Goal: Transaction & Acquisition: Purchase product/service

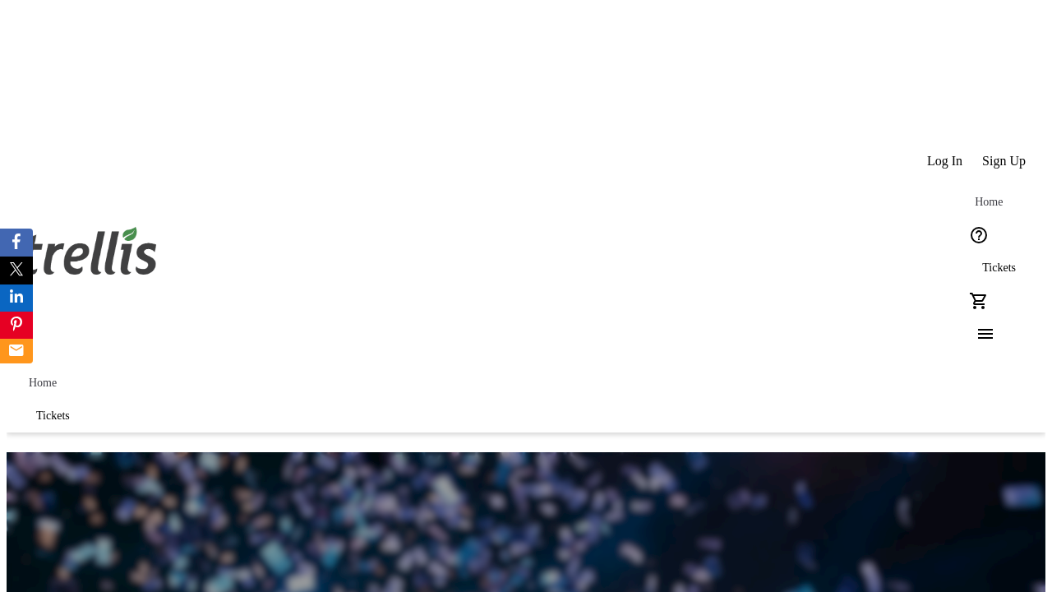
click at [982, 261] on span "Tickets" at bounding box center [999, 267] width 34 height 13
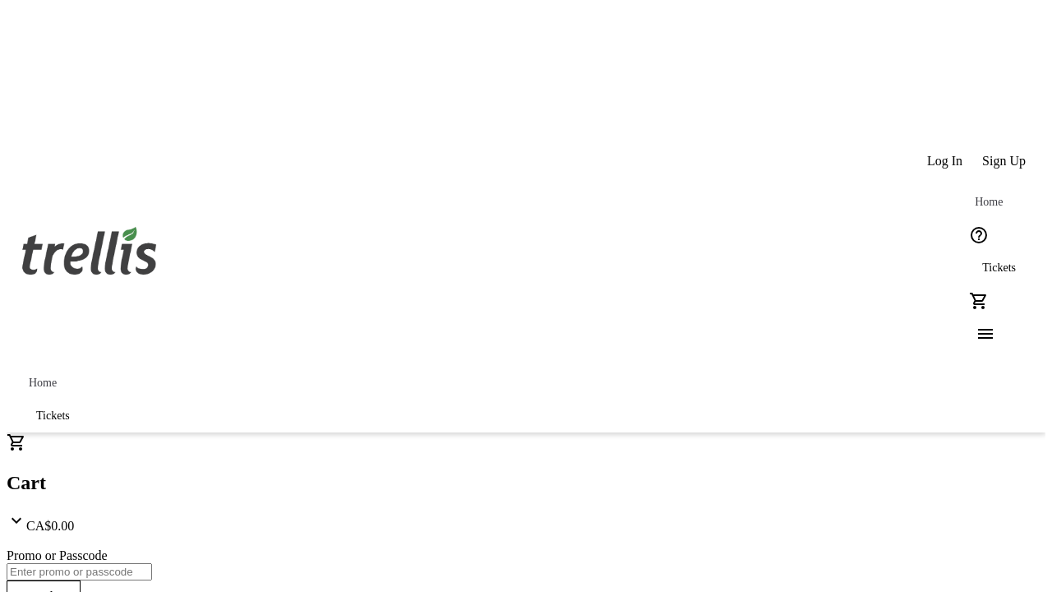
type input "1"
type input "UNLOCK"
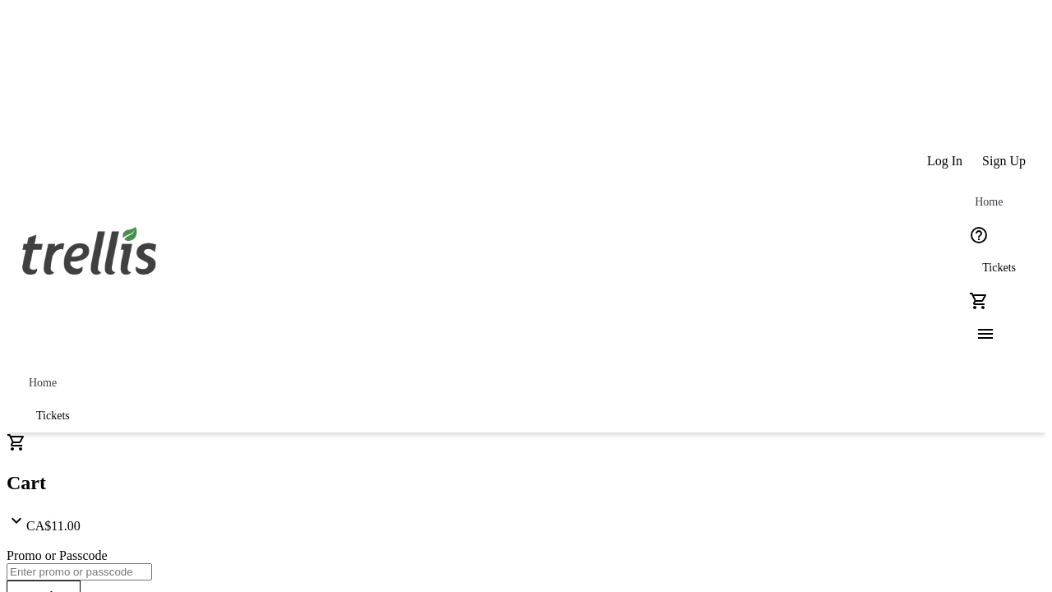
type input "5"
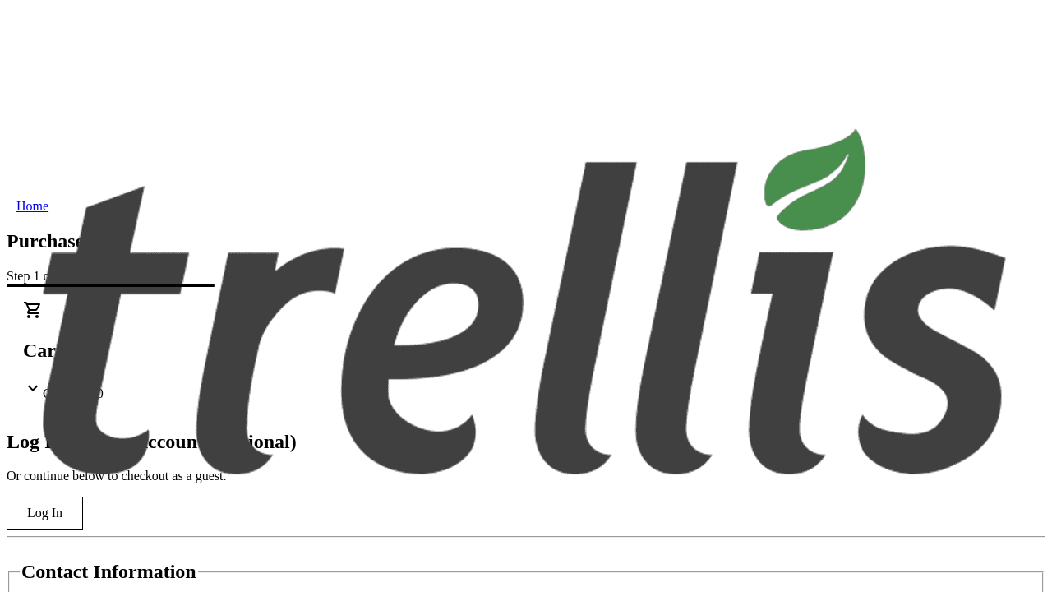
type input "[PERSON_NAME]"
